Goal: Task Accomplishment & Management: Use online tool/utility

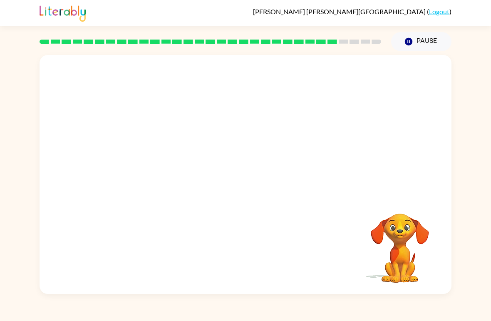
click at [52, 265] on div "Your browser must support playing .mp4 files to use Literably. Please try using…" at bounding box center [246, 174] width 412 height 239
click at [248, 168] on button "button" at bounding box center [245, 179] width 53 height 30
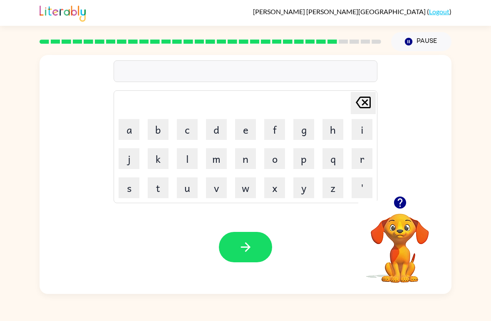
click at [132, 197] on button "s" at bounding box center [129, 187] width 21 height 21
click at [178, 153] on button "l" at bounding box center [187, 158] width 21 height 21
click at [413, 197] on div at bounding box center [400, 202] width 83 height 21
click at [399, 196] on icon "button" at bounding box center [400, 202] width 15 height 15
click at [365, 126] on button "i" at bounding box center [362, 129] width 21 height 21
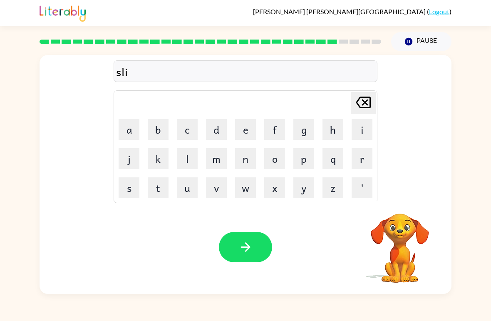
click at [161, 186] on button "t" at bounding box center [158, 187] width 21 height 21
click at [252, 126] on button "e" at bounding box center [245, 129] width 21 height 21
click at [237, 243] on button "button" at bounding box center [245, 247] width 53 height 30
click at [194, 184] on button "u" at bounding box center [187, 187] width 21 height 21
click at [249, 160] on button "n" at bounding box center [245, 158] width 21 height 21
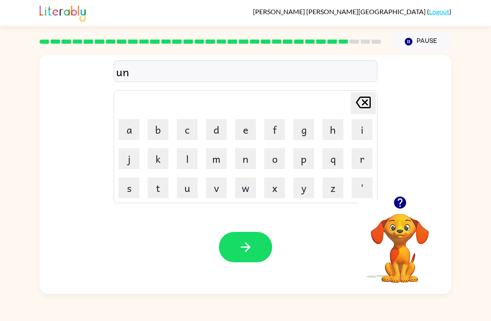
click at [232, 127] on td "e" at bounding box center [246, 129] width 28 height 28
click at [252, 128] on button "e" at bounding box center [245, 129] width 21 height 21
click at [207, 183] on button "v" at bounding box center [216, 187] width 21 height 21
click at [247, 132] on button "e" at bounding box center [245, 129] width 21 height 21
click at [362, 157] on button "r" at bounding box center [362, 158] width 21 height 21
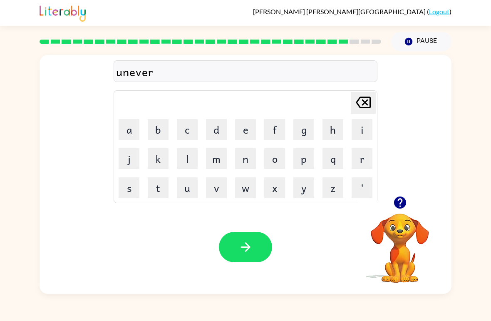
click at [132, 178] on button "s" at bounding box center [129, 187] width 21 height 21
click at [137, 130] on button "a" at bounding box center [129, 129] width 21 height 21
click at [181, 156] on button "l" at bounding box center [187, 158] width 21 height 21
click at [227, 249] on button "button" at bounding box center [245, 247] width 53 height 30
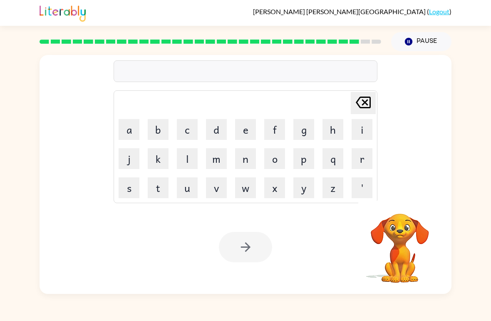
click at [135, 179] on button "s" at bounding box center [129, 187] width 21 height 21
click at [242, 127] on button "e" at bounding box center [245, 129] width 21 height 21
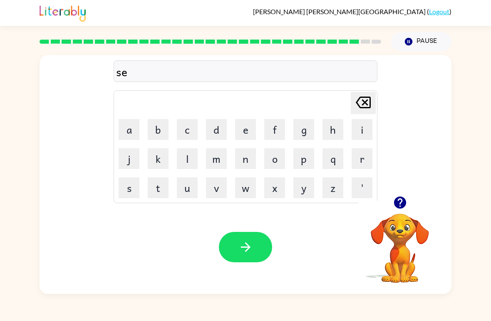
click at [409, 207] on button "button" at bounding box center [400, 202] width 21 height 21
click at [183, 157] on button "l" at bounding box center [187, 158] width 21 height 21
click at [162, 123] on button "b" at bounding box center [158, 129] width 21 height 21
click at [250, 127] on button "e" at bounding box center [245, 129] width 21 height 21
click at [362, 154] on button "r" at bounding box center [362, 158] width 21 height 21
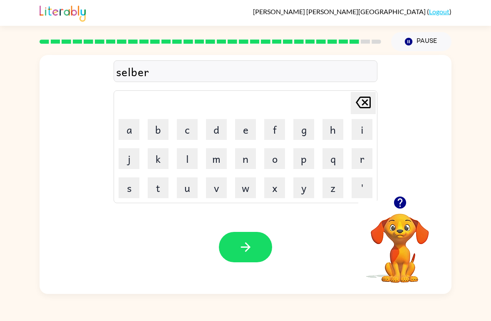
click at [250, 190] on button "w" at bounding box center [245, 187] width 21 height 21
click at [248, 130] on button "e" at bounding box center [245, 129] width 21 height 21
click at [366, 158] on button "r" at bounding box center [362, 158] width 21 height 21
click at [369, 107] on icon "[PERSON_NAME] last character input" at bounding box center [364, 102] width 20 height 20
click at [127, 132] on button "a" at bounding box center [129, 129] width 21 height 21
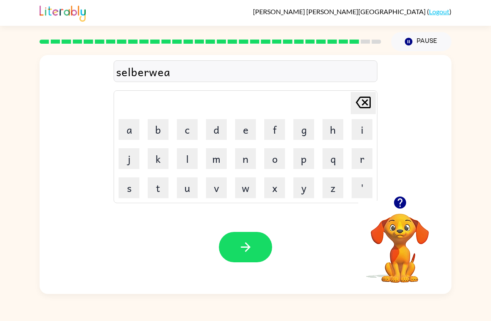
click at [360, 162] on button "r" at bounding box center [362, 158] width 21 height 21
click at [249, 246] on icon "button" at bounding box center [246, 247] width 15 height 15
click at [246, 133] on button "e" at bounding box center [245, 129] width 21 height 21
click at [246, 159] on button "n" at bounding box center [245, 158] width 21 height 21
click at [187, 126] on button "c" at bounding box center [187, 129] width 21 height 21
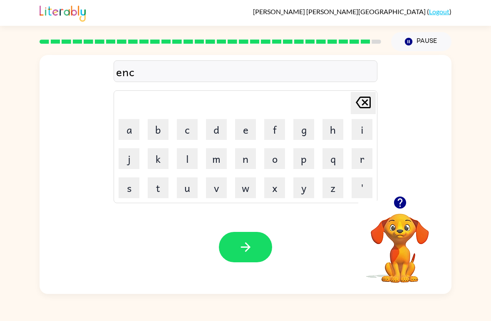
click at [133, 131] on button "a" at bounding box center [129, 129] width 21 height 21
click at [248, 157] on button "n" at bounding box center [245, 158] width 21 height 21
click at [157, 187] on button "t" at bounding box center [158, 187] width 21 height 21
click at [249, 122] on button "e" at bounding box center [245, 129] width 21 height 21
click at [366, 156] on button "r" at bounding box center [362, 158] width 21 height 21
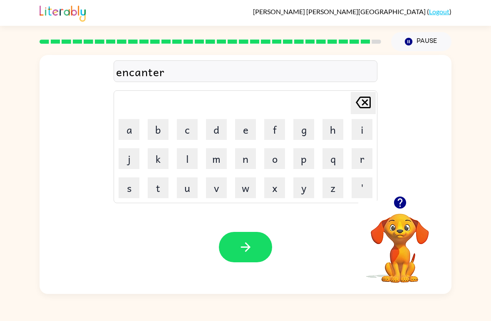
click at [246, 240] on icon "button" at bounding box center [246, 247] width 15 height 15
